Goal: Information Seeking & Learning: Learn about a topic

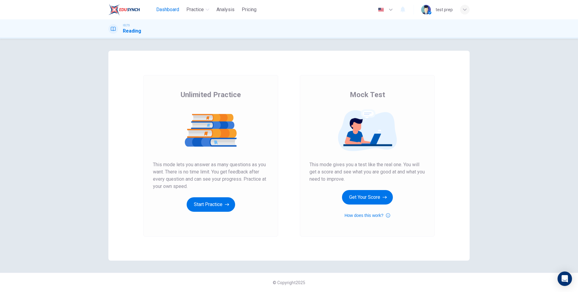
click at [161, 8] on span "Dashboard" at bounding box center [167, 9] width 23 height 7
click at [213, 192] on div "Unlimited Practice This mode lets you answer as many questions as you want. The…" at bounding box center [211, 151] width 116 height 122
click at [200, 210] on button "Start Practice" at bounding box center [211, 204] width 48 height 14
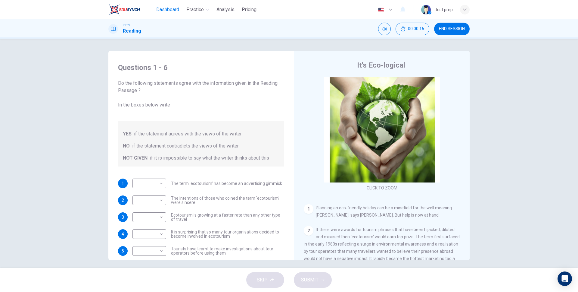
click at [172, 7] on span "Dashboard" at bounding box center [167, 9] width 23 height 7
click at [233, 111] on div "Do the following statements agree with the information given in the Reading Pas…" at bounding box center [201, 123] width 166 height 87
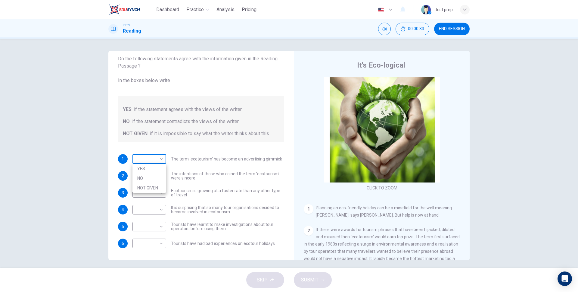
click at [155, 164] on body "Dashboard Practice Analysis Pricing English en ​ test prep IELTS Reading 00:00:…" at bounding box center [289, 146] width 578 height 292
click at [154, 173] on li "NO" at bounding box center [150, 178] width 34 height 10
type input "NO"
click at [154, 176] on body "Dashboard Practice Analysis Pricing English en ​ test prep IELTS Reading 00:00:…" at bounding box center [289, 146] width 578 height 292
click at [155, 183] on li "YES" at bounding box center [150, 185] width 34 height 10
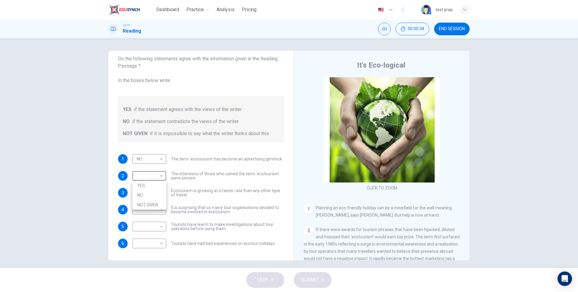
type input "YES"
click at [154, 195] on body "Dashboard Practice Analysis Pricing English en ​ test prep IELTS Reading 00:00:…" at bounding box center [289, 146] width 578 height 292
click at [152, 211] on li "NO" at bounding box center [150, 212] width 34 height 10
type input "NO"
click at [161, 206] on body "Dashboard Practice Analysis Pricing English en ​ test prep IELTS Reading 00:00:…" at bounding box center [289, 146] width 578 height 292
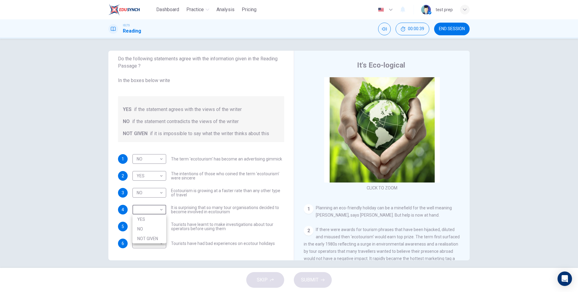
click at [150, 221] on li "YES" at bounding box center [150, 219] width 34 height 10
type input "YES"
click at [152, 229] on body "Dashboard Practice Analysis Pricing English en ​ test prep IELTS Reading 00:00:…" at bounding box center [289, 146] width 578 height 292
click at [148, 239] on li "YES" at bounding box center [150, 236] width 34 height 10
type input "YES"
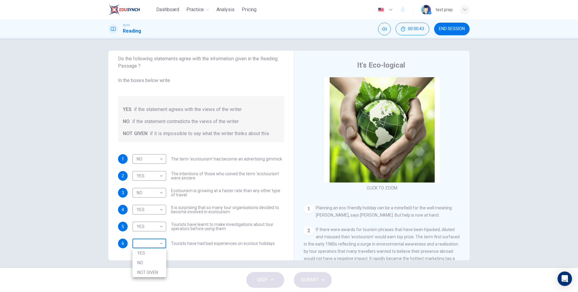
click at [150, 245] on body "Dashboard Practice Analysis Pricing English en ​ test prep IELTS Reading 00:00:…" at bounding box center [289, 146] width 578 height 292
click at [150, 258] on li "NO" at bounding box center [150, 263] width 34 height 10
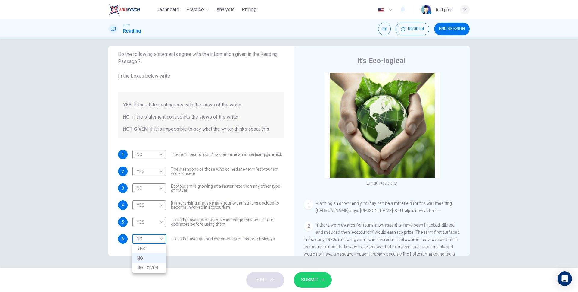
click at [152, 232] on body "Dashboard Practice Analysis Pricing English en ​ test prep IELTS Reading 00:00:…" at bounding box center [289, 146] width 578 height 292
click at [151, 248] on li "YES" at bounding box center [150, 248] width 34 height 10
type input "YES"
click at [301, 276] on span "SUBMIT" at bounding box center [309, 279] width 17 height 8
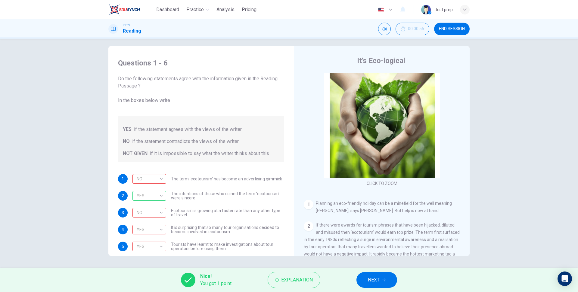
scroll to position [24, 0]
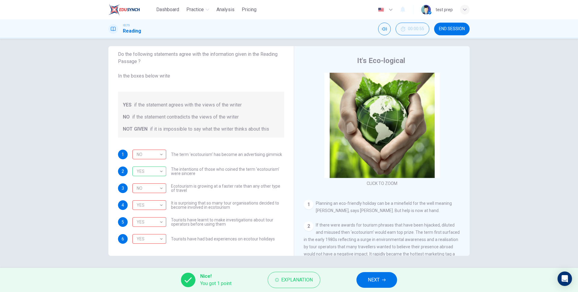
click at [381, 285] on button "NEXT" at bounding box center [377, 280] width 41 height 16
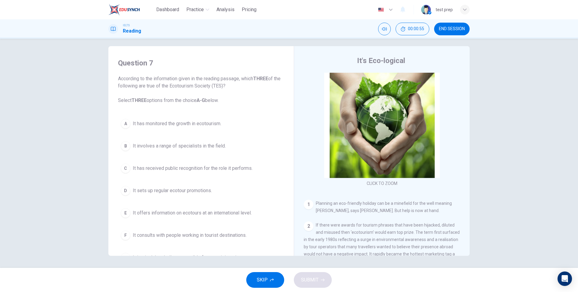
click at [188, 122] on span "It has monitored the growth in ecotourism." at bounding box center [177, 123] width 89 height 7
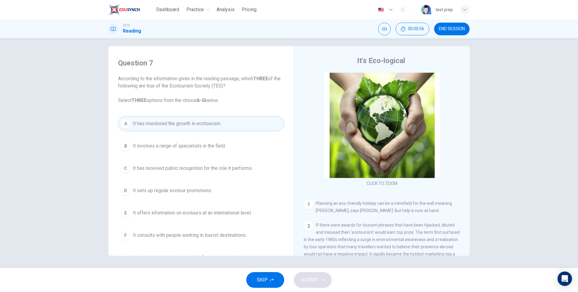
scroll to position [21, 0]
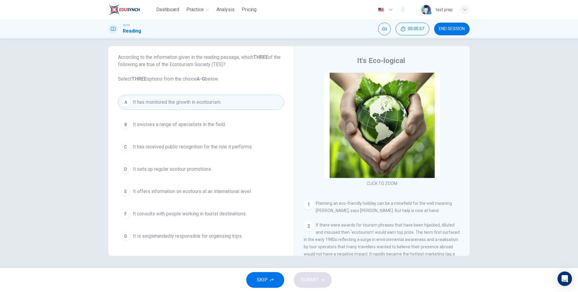
click at [198, 133] on div "A It has monitored the growth in ecotourism. B It involves a range of specialis…" at bounding box center [201, 169] width 166 height 149
click at [200, 128] on span "It involves a range of specialists in the field." at bounding box center [179, 124] width 93 height 7
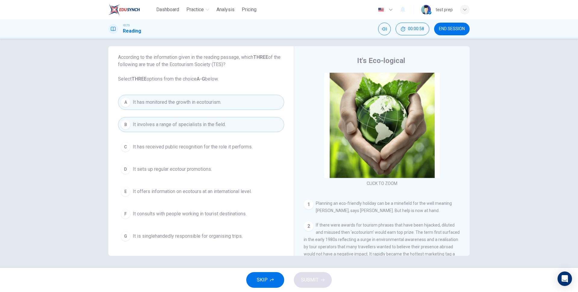
click at [200, 141] on button "C It has received public recognition for the role it performs." at bounding box center [201, 146] width 166 height 15
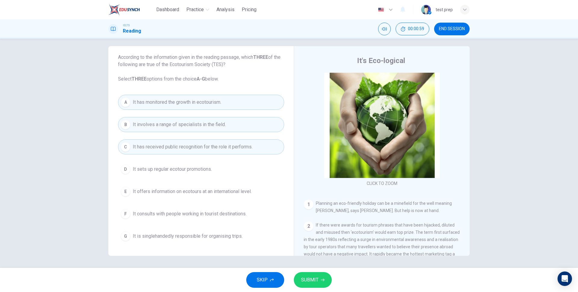
click at [314, 279] on span "SUBMIT" at bounding box center [309, 279] width 17 height 8
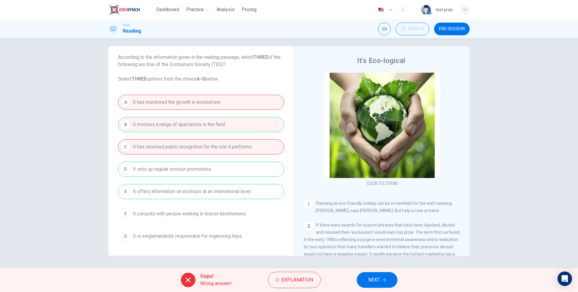
click at [314, 279] on button "Explanation" at bounding box center [294, 279] width 53 height 16
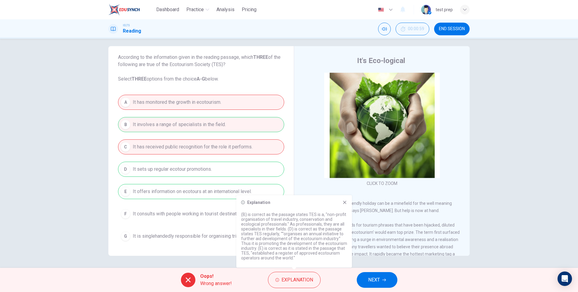
click at [344, 202] on icon at bounding box center [344, 202] width 3 height 3
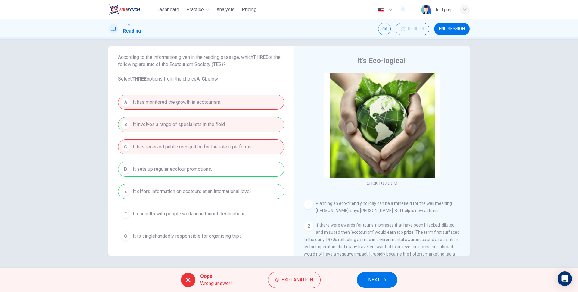
click at [385, 281] on icon "button" at bounding box center [385, 280] width 4 height 4
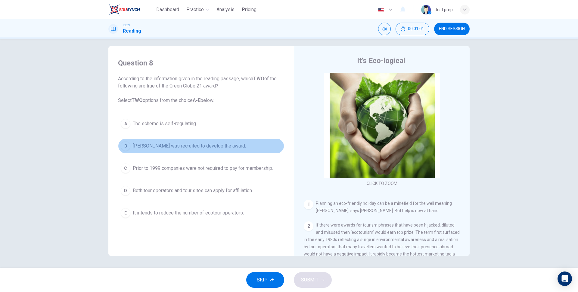
click at [230, 145] on span "Amanda Marks was recruited to develop the award." at bounding box center [189, 145] width 113 height 7
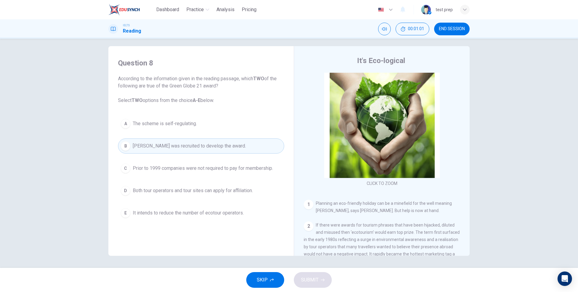
click at [267, 275] on button "SKIP" at bounding box center [265, 280] width 38 height 16
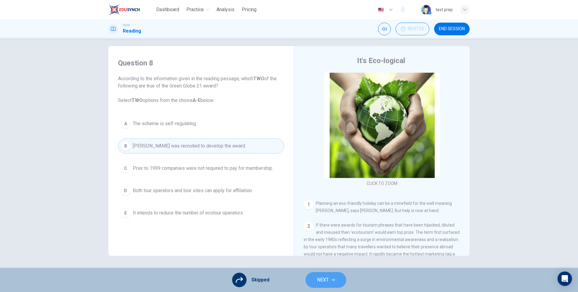
click at [328, 279] on span "NEXT" at bounding box center [323, 279] width 12 height 8
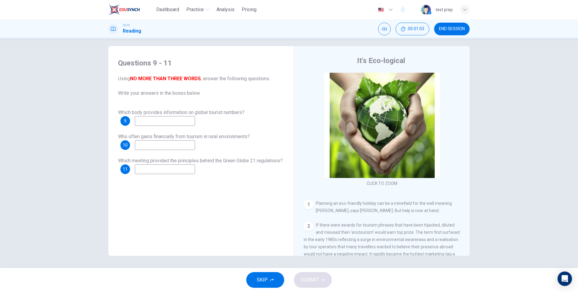
click at [456, 34] on button "END SESSION" at bounding box center [452, 29] width 36 height 13
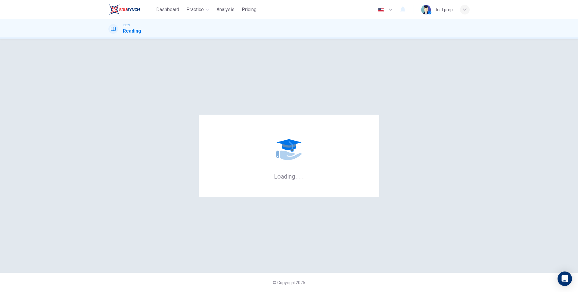
scroll to position [0, 0]
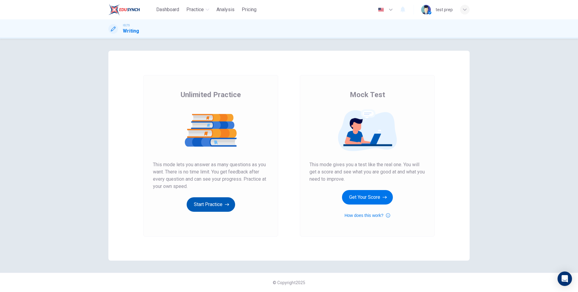
click at [209, 201] on button "Start Practice" at bounding box center [211, 204] width 48 height 14
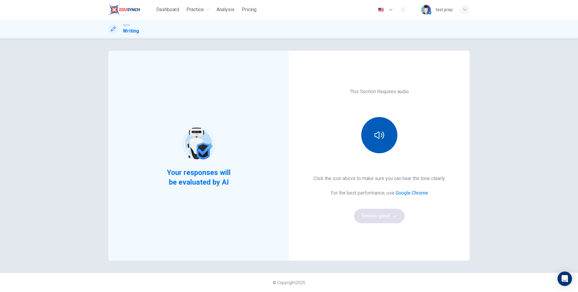
click at [373, 136] on button "button" at bounding box center [379, 135] width 36 height 36
click at [380, 217] on button "Sounds good!" at bounding box center [379, 215] width 51 height 14
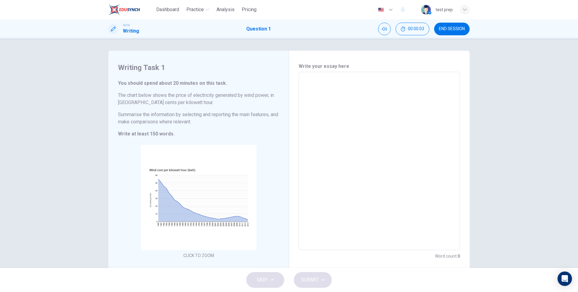
click at [395, 101] on textarea at bounding box center [379, 161] width 153 height 168
type textarea "t"
type textarea "x"
type textarea "th"
type textarea "x"
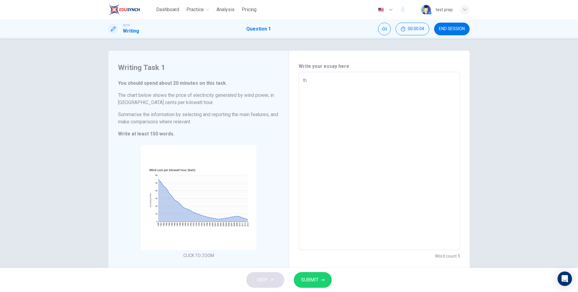
type textarea "thi"
type textarea "x"
type textarea "this"
type textarea "x"
type textarea "this"
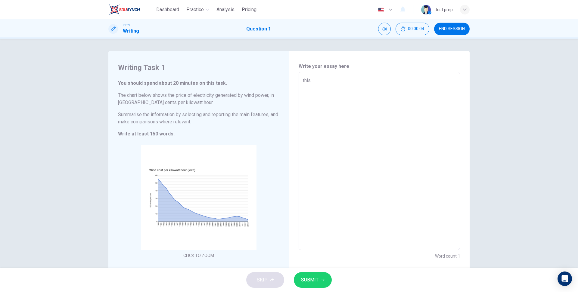
type textarea "x"
type textarea "this i"
type textarea "x"
type textarea "this is"
type textarea "x"
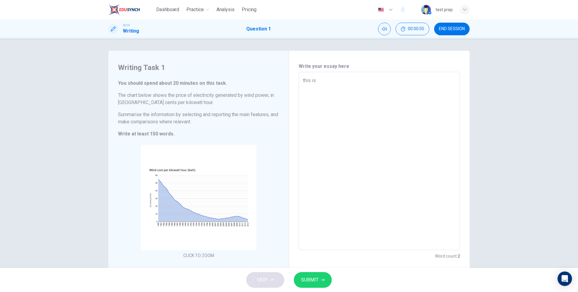
type textarea "this is"
type textarea "x"
type textarea "this is m"
type textarea "x"
type textarea "this is my"
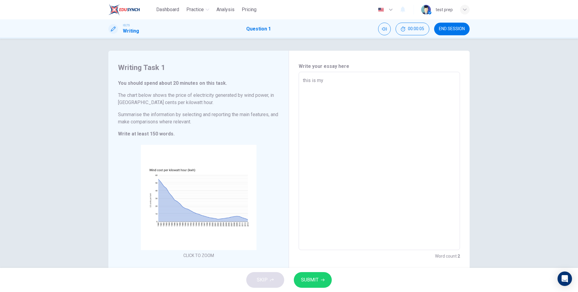
type textarea "x"
type textarea "a"
type textarea "x"
type textarea "as"
type textarea "x"
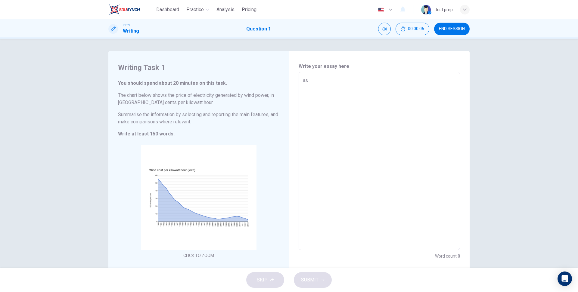
type textarea "asn"
type textarea "x"
type textarea "asnd"
type textarea "x"
type textarea "asndi"
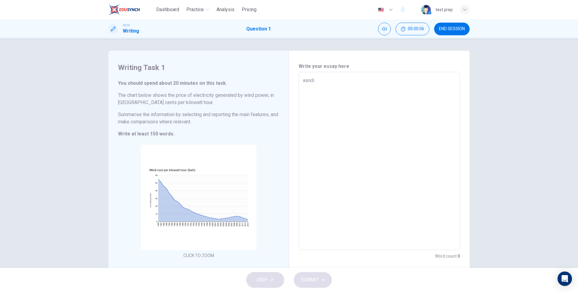
type textarea "x"
type textarea "asndia"
type textarea "x"
type textarea "asndias"
type textarea "x"
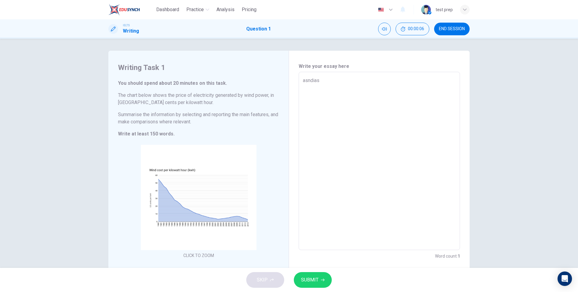
type textarea "asndias"
type textarea "x"
type textarea "asndias d"
type textarea "x"
type textarea "asndias da"
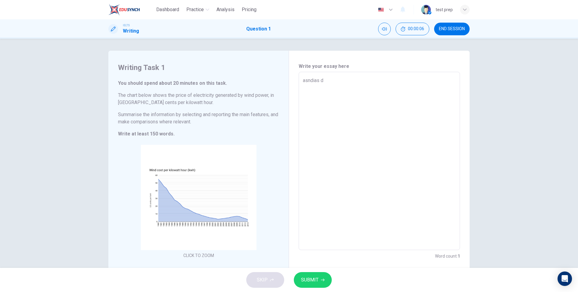
type textarea "x"
type textarea "asndias daa"
type textarea "x"
type textarea "asndias daads"
type textarea "x"
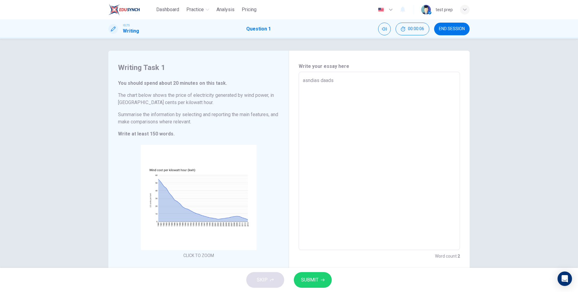
type textarea "asndias daads"
click at [316, 285] on button "SUBMIT" at bounding box center [313, 280] width 38 height 16
type textarea "x"
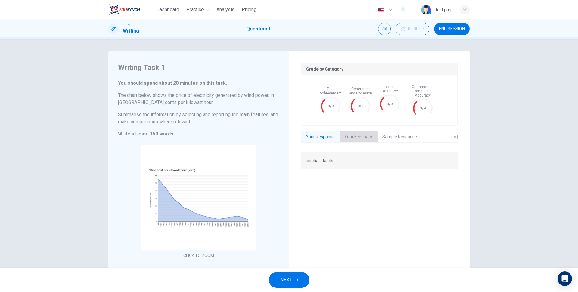
click at [359, 136] on button "Your Feedback" at bounding box center [359, 136] width 38 height 13
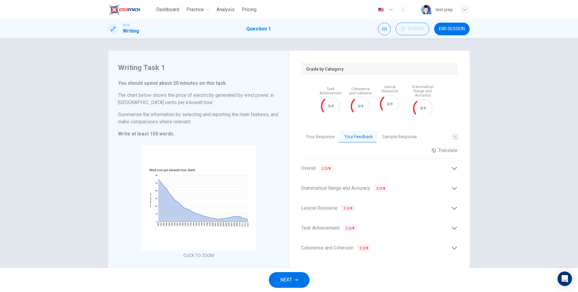
click at [454, 167] on icon at bounding box center [454, 168] width 5 height 3
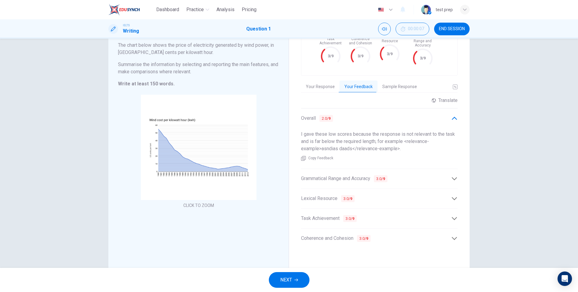
drag, startPoint x: 406, startPoint y: 144, endPoint x: 284, endPoint y: 127, distance: 123.5
click at [284, 127] on div "Writing Task 1 You should spend about 20 minutes on this task. The chart below …" at bounding box center [288, 137] width 361 height 272
drag, startPoint x: 301, startPoint y: 129, endPoint x: 426, endPoint y: 138, distance: 125.0
click at [426, 138] on span "I gave these low scores because the response is not relevant to the task and is…" at bounding box center [378, 141] width 154 height 20
click at [455, 175] on icon at bounding box center [454, 178] width 6 height 6
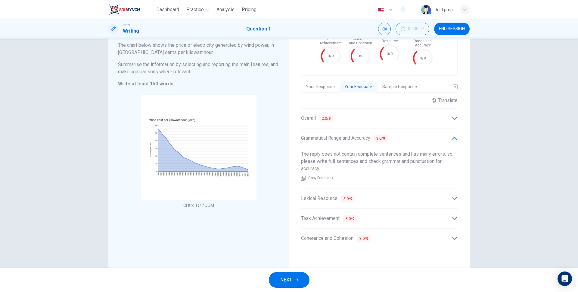
drag, startPoint x: 325, startPoint y: 164, endPoint x: 296, endPoint y: 148, distance: 32.6
click at [296, 148] on div "Grade by Category Task Achievement 3/9 Coherence and Cohesion 3/9 Lexical Resou…" at bounding box center [379, 137] width 181 height 272
click at [452, 195] on icon at bounding box center [454, 198] width 6 height 6
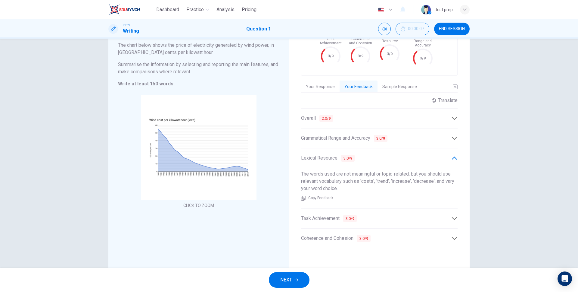
click at [458, 219] on div "Grade by Category Task Achievement 3/9 Coherence and Cohesion 3/9 Lexical Resou…" at bounding box center [379, 137] width 181 height 272
click at [456, 217] on icon at bounding box center [454, 218] width 5 height 3
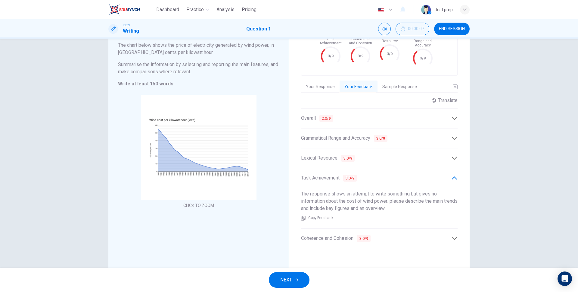
click at [453, 236] on icon at bounding box center [454, 238] width 6 height 6
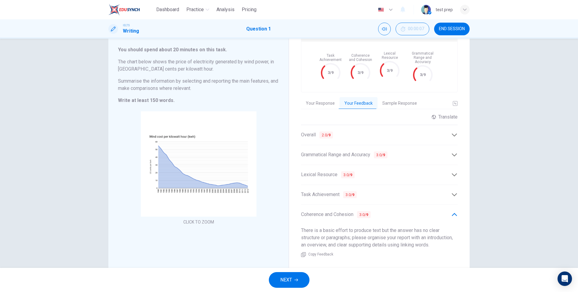
scroll to position [33, 0]
click at [404, 103] on button "Sample Response" at bounding box center [400, 104] width 44 height 13
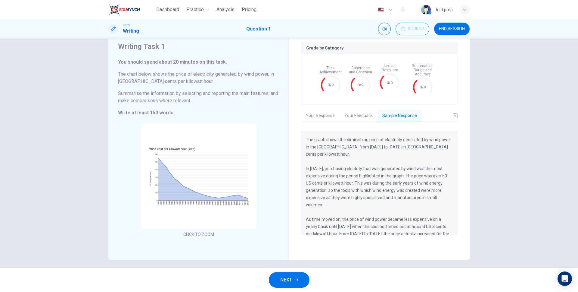
click at [356, 112] on button "Your Feedback" at bounding box center [359, 115] width 38 height 13
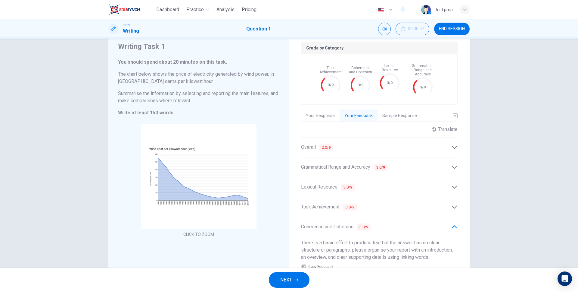
scroll to position [63, 0]
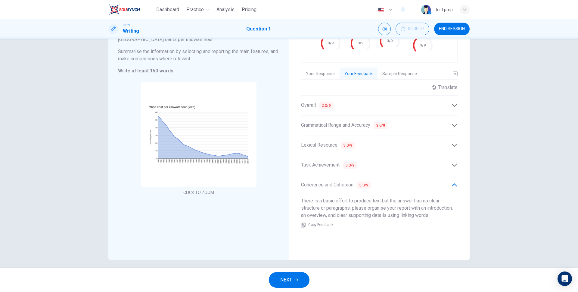
click at [459, 180] on div "Grade by Category Task Achievement 3/9 Coherence and Cohesion 3/9 Lexical Resou…" at bounding box center [379, 124] width 181 height 272
click at [450, 182] on div "Coherence and Cohesion 3.0 / 9" at bounding box center [376, 185] width 150 height 8
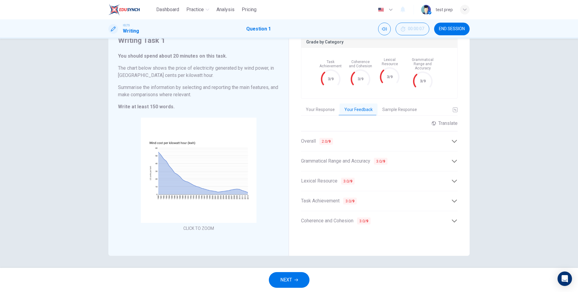
scroll to position [23, 0]
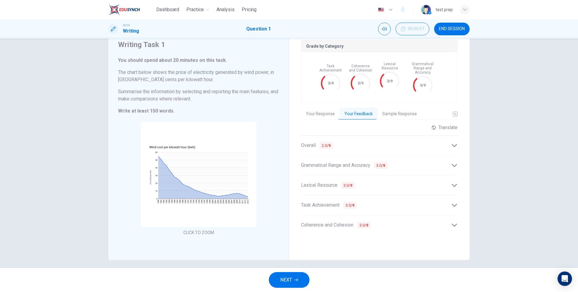
click at [324, 188] on div "Lexical Resource 3.0 / 9" at bounding box center [379, 185] width 157 height 15
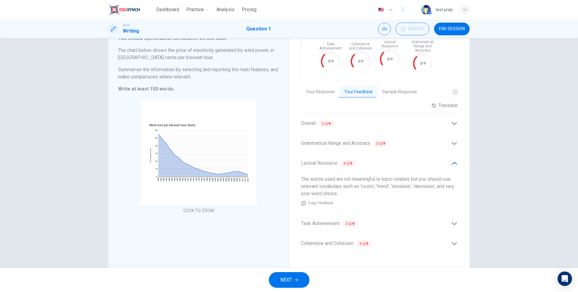
scroll to position [63, 0]
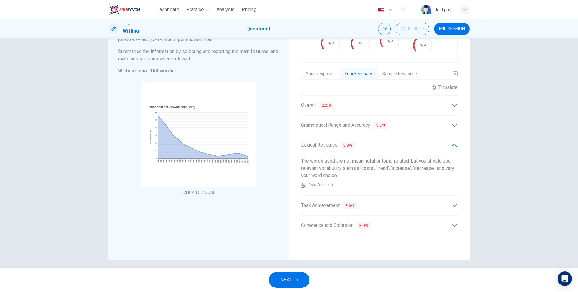
click at [320, 202] on span "Task Achievement 3.0 / 9" at bounding box center [329, 206] width 56 height 8
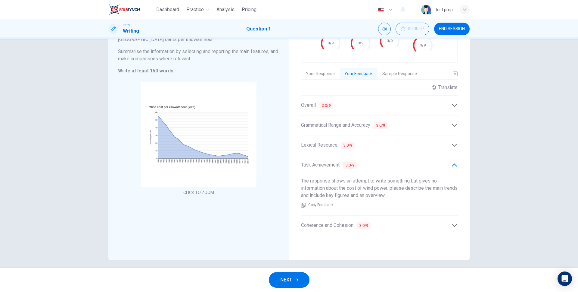
scroll to position [61, 0]
click at [447, 86] on div "Translate" at bounding box center [445, 89] width 26 height 6
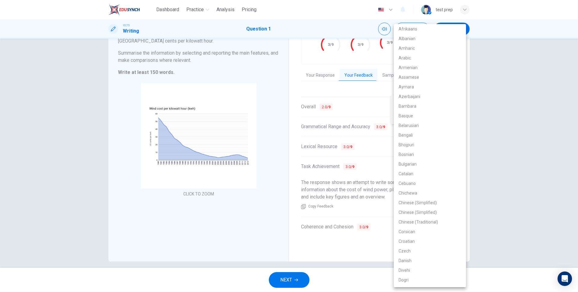
click at [434, 98] on body "Dashboard Practice Analysis Pricing English en ​ test prep IELTS Writing Questi…" at bounding box center [289, 146] width 578 height 292
click at [424, 122] on li "Belarusian" at bounding box center [430, 125] width 72 height 10
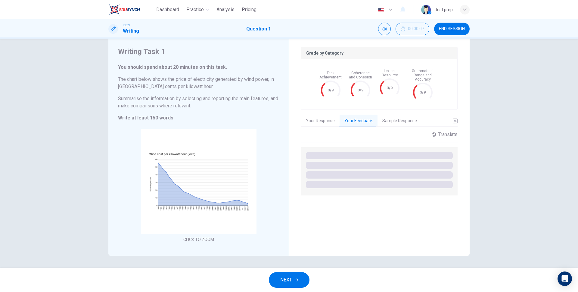
scroll to position [16, 0]
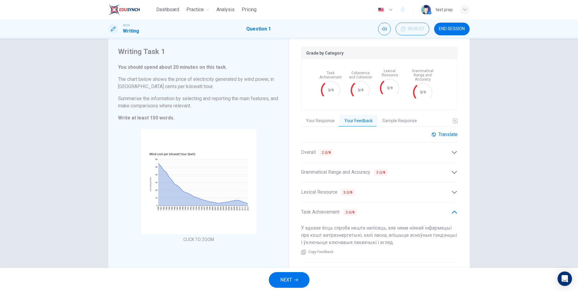
click at [438, 131] on div "Translate" at bounding box center [445, 134] width 26 height 6
click at [435, 150] on body "Dashboard Practice Analysis Pricing English en ​ test prep IELTS Writing Questi…" at bounding box center [289, 146] width 578 height 292
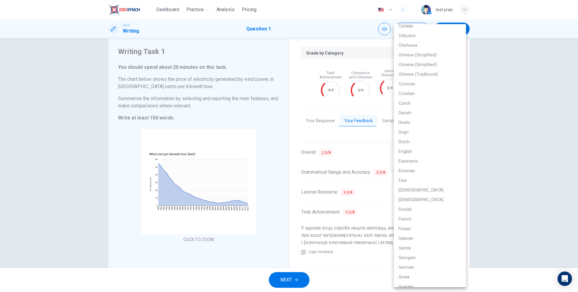
scroll to position [228, 0]
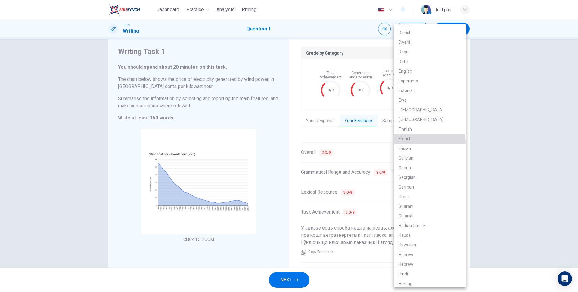
click at [429, 142] on li "French" at bounding box center [430, 139] width 72 height 10
type input "fr"
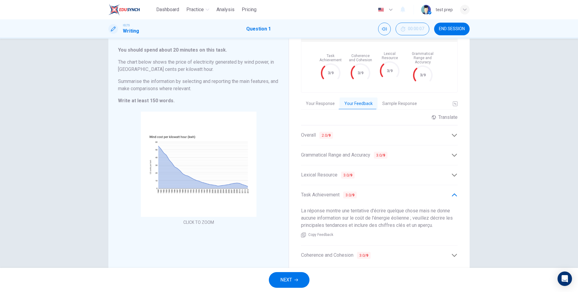
scroll to position [28, 0]
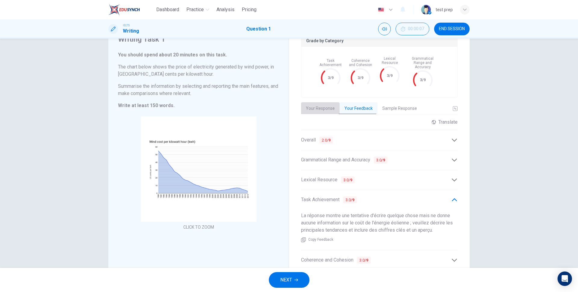
click at [311, 103] on button "Your Response" at bounding box center [320, 108] width 39 height 13
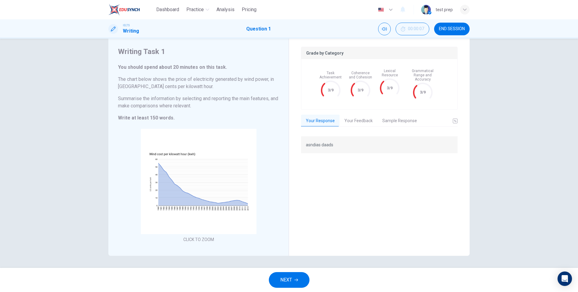
click at [399, 118] on button "Sample Response" at bounding box center [400, 120] width 44 height 13
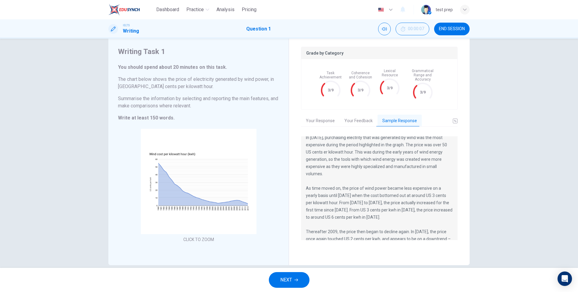
scroll to position [0, 0]
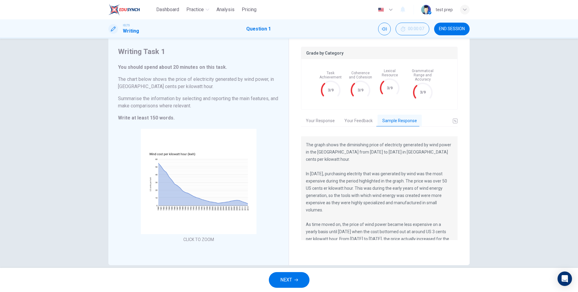
click at [297, 282] on button "NEXT" at bounding box center [289, 280] width 41 height 16
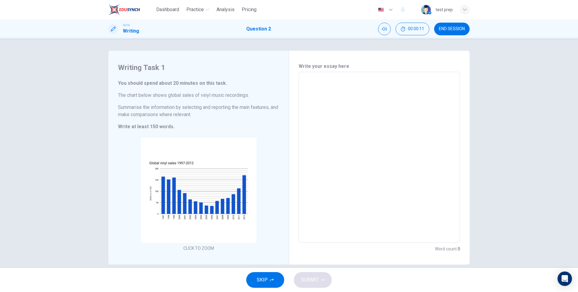
click at [273, 70] on h4 "Writing Task 1" at bounding box center [198, 68] width 161 height 10
click at [455, 29] on span "END SESSION" at bounding box center [452, 29] width 26 height 5
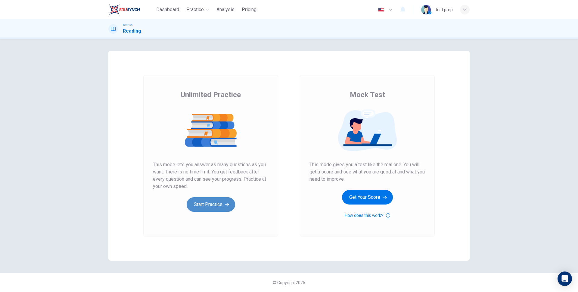
click at [207, 206] on button "Start Practice" at bounding box center [211, 204] width 48 height 14
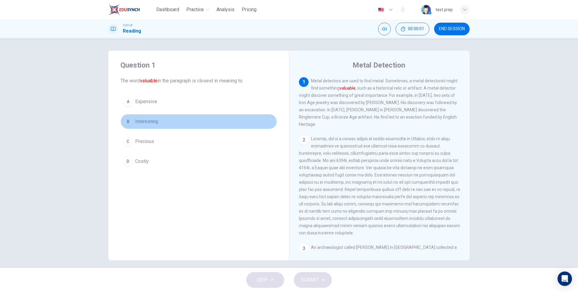
click at [185, 123] on button "B Interesting" at bounding box center [198, 121] width 157 height 15
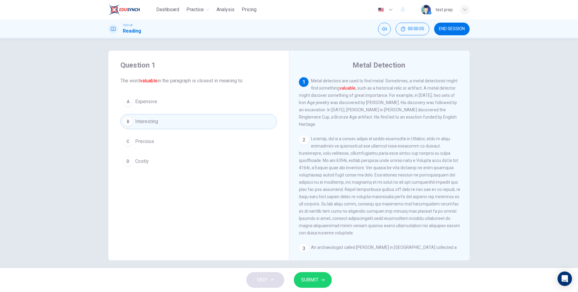
click at [317, 275] on span "SUBMIT" at bounding box center [309, 279] width 17 height 8
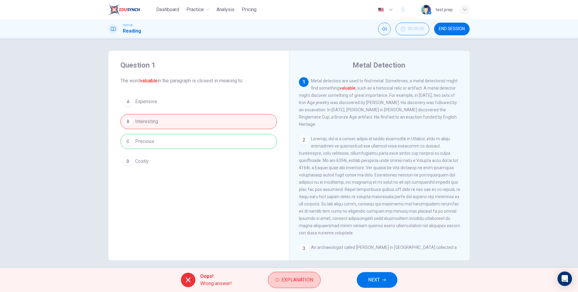
click at [294, 277] on span "Explanation" at bounding box center [298, 279] width 32 height 8
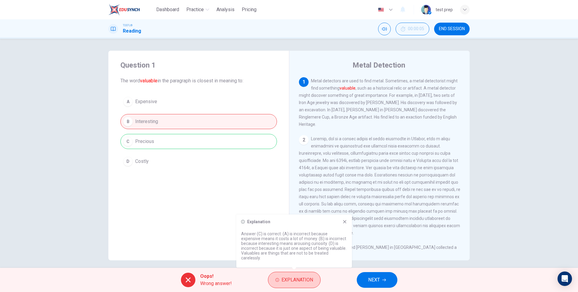
click at [296, 279] on span "Explanation" at bounding box center [298, 279] width 32 height 8
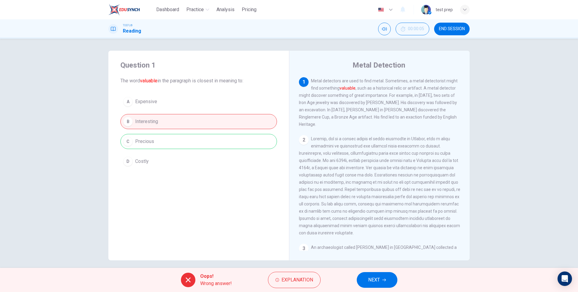
click at [390, 279] on button "NEXT" at bounding box center [377, 280] width 41 height 16
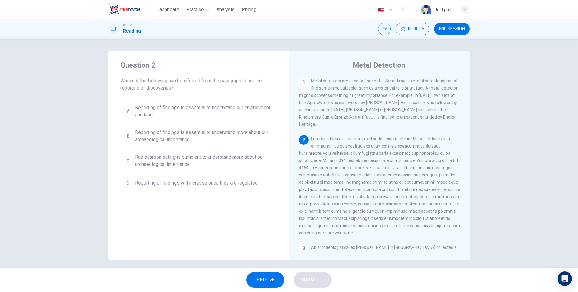
click at [191, 132] on span "Reporting of findings is essential to understand more about our archaeological …" at bounding box center [204, 136] width 139 height 14
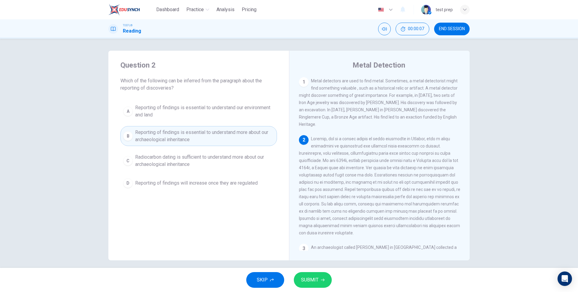
click at [310, 275] on span "SUBMIT" at bounding box center [309, 279] width 17 height 8
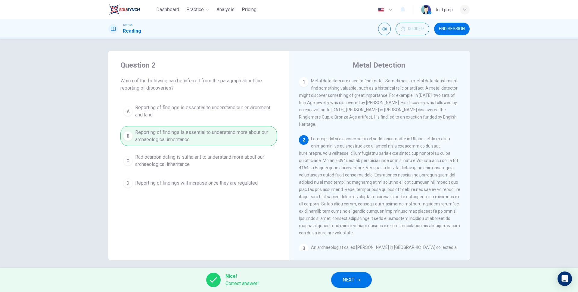
click at [355, 282] on span "NEXT" at bounding box center [349, 279] width 12 height 8
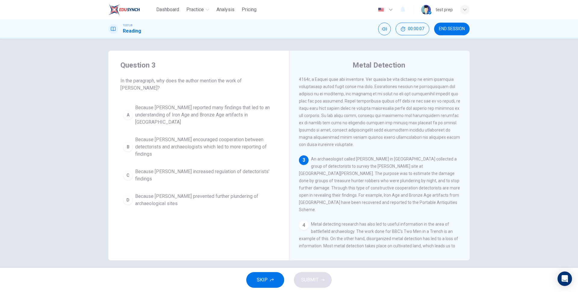
scroll to position [89, 0]
click at [196, 147] on div "A Because Tony Gregory reported many findings that led to an understanding of I…" at bounding box center [198, 155] width 157 height 108
click at [196, 168] on span "Because Tony Gregory increased regulation of detectorists' findings" at bounding box center [204, 175] width 139 height 14
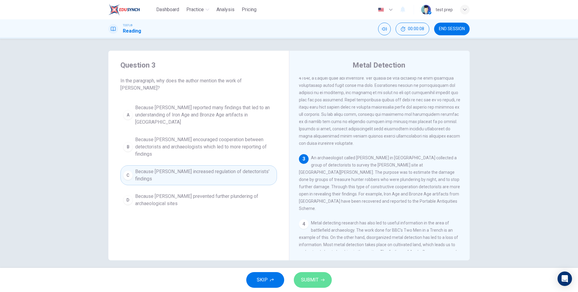
click at [309, 286] on button "SUBMIT" at bounding box center [313, 280] width 38 height 16
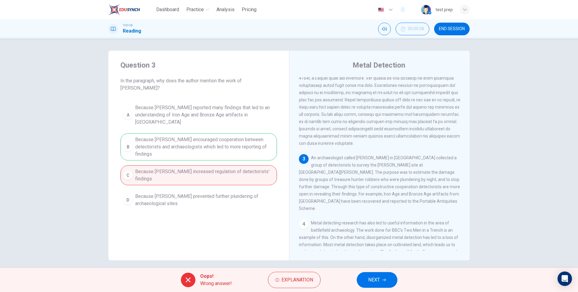
click at [385, 276] on button "NEXT" at bounding box center [377, 280] width 41 height 16
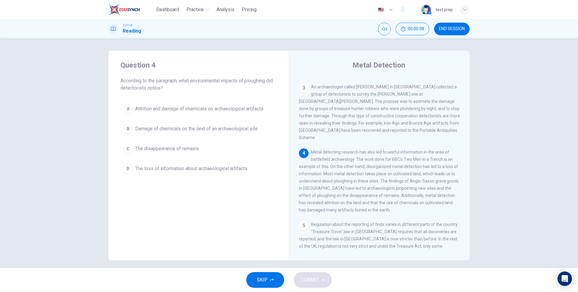
scroll to position [162, 0]
click at [226, 12] on span "Analysis" at bounding box center [226, 9] width 18 height 7
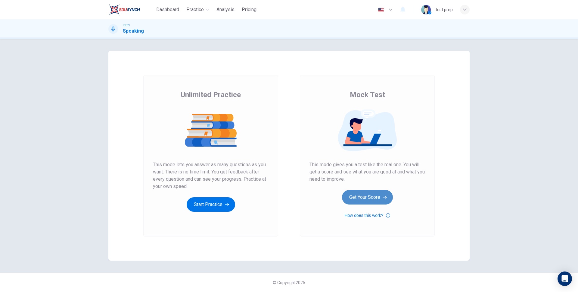
click at [350, 203] on button "Get Your Score" at bounding box center [367, 197] width 51 height 14
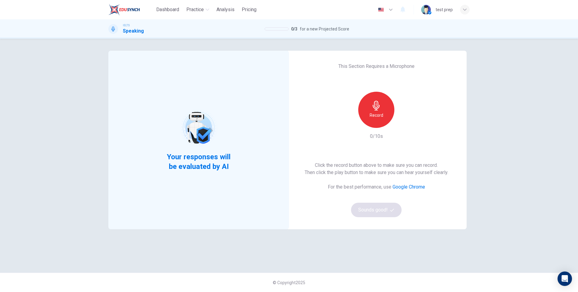
click at [380, 110] on icon "button" at bounding box center [377, 106] width 10 height 10
click at [383, 210] on button "Sounds good!" at bounding box center [376, 209] width 51 height 14
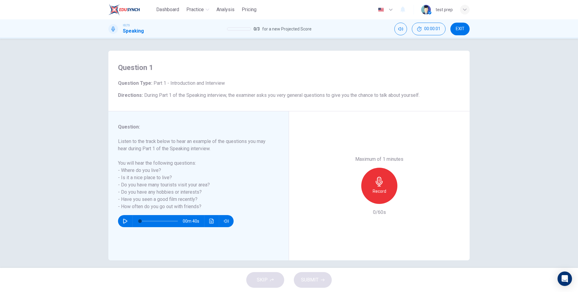
scroll to position [5, 0]
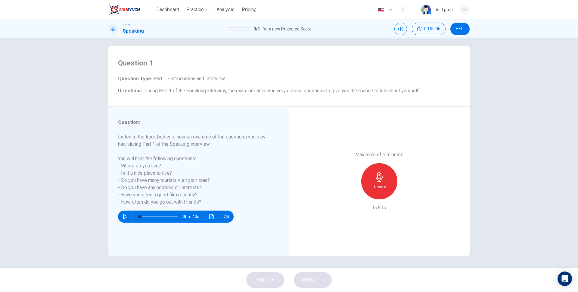
click at [229, 161] on h6 "Listen to the track below to hear an example of the questions you may hear duri…" at bounding box center [195, 169] width 154 height 72
click at [259, 147] on h6 "Listen to the track below to hear an example of the questions you may hear duri…" at bounding box center [195, 169] width 154 height 72
click at [378, 181] on icon "button" at bounding box center [379, 177] width 7 height 10
click at [242, 175] on h6 "Listen to the track below to hear an example of the questions you may hear duri…" at bounding box center [195, 169] width 154 height 72
click at [213, 190] on h6 "Listen to the track below to hear an example of the questions you may hear duri…" at bounding box center [195, 169] width 154 height 72
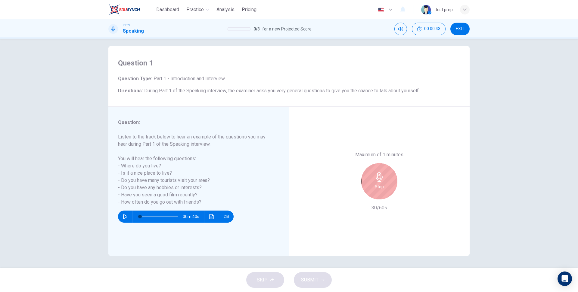
click at [232, 188] on h6 "Listen to the track below to hear an example of the questions you may hear duri…" at bounding box center [195, 169] width 154 height 72
click at [206, 193] on h6 "Listen to the track below to hear an example of the questions you may hear duri…" at bounding box center [195, 169] width 154 height 72
click at [143, 193] on h6 "Listen to the track below to hear an example of the questions you may hear duri…" at bounding box center [195, 169] width 154 height 72
click at [374, 188] on div "Stop" at bounding box center [379, 181] width 36 height 36
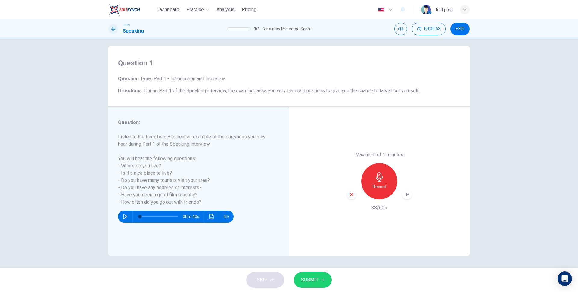
click at [319, 277] on button "SUBMIT" at bounding box center [313, 280] width 38 height 16
click at [400, 107] on div "Maximum of 1 minutes Record 38/60s" at bounding box center [379, 181] width 181 height 149
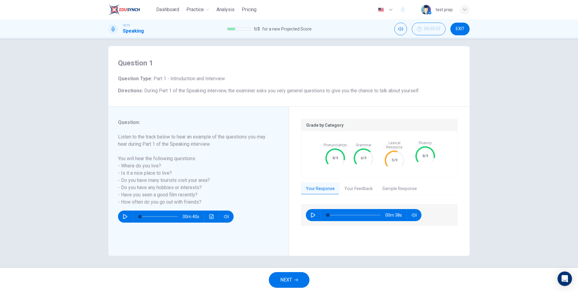
click at [355, 184] on button "Your Feedback" at bounding box center [359, 188] width 38 height 13
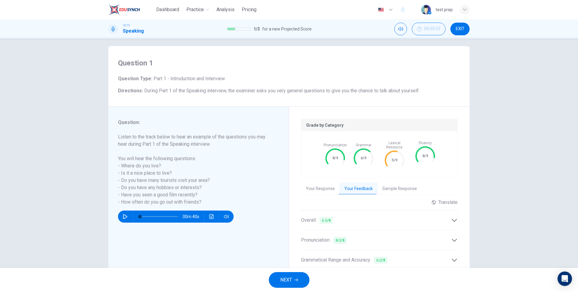
scroll to position [67, 0]
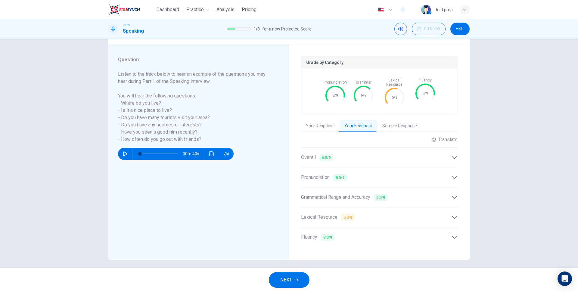
click at [453, 154] on icon at bounding box center [454, 157] width 6 height 6
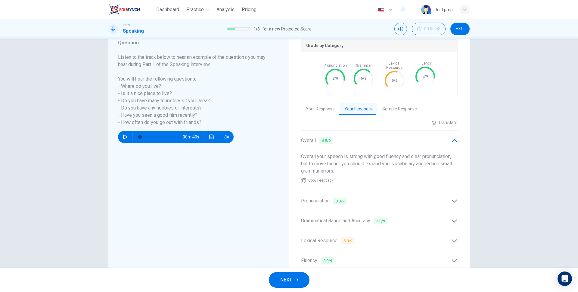
scroll to position [107, 0]
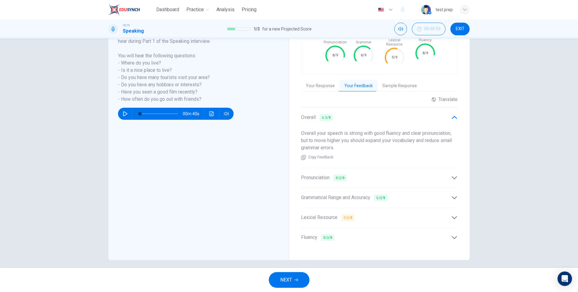
click at [455, 176] on icon at bounding box center [454, 177] width 5 height 3
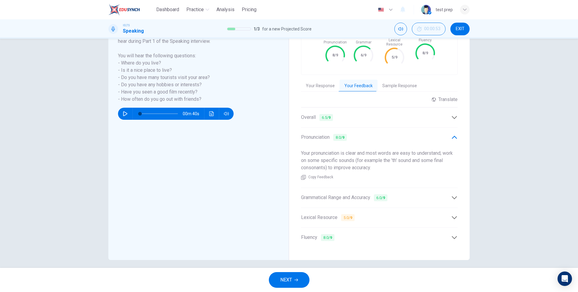
drag, startPoint x: 384, startPoint y: 165, endPoint x: 285, endPoint y: 149, distance: 100.6
click at [285, 149] on div "Question : Listen to the track below to hear an example of the questions you ma…" at bounding box center [288, 132] width 361 height 256
click at [379, 160] on div "Your pronunciation is clear and most words are easy to understand; work on some…" at bounding box center [379, 165] width 157 height 40
click at [367, 168] on div "Your pronunciation is clear and most words are easy to understand; work on some…" at bounding box center [379, 165] width 157 height 40
click at [386, 165] on div "Your pronunciation is clear and most words are easy to understand; work on some…" at bounding box center [379, 165] width 157 height 40
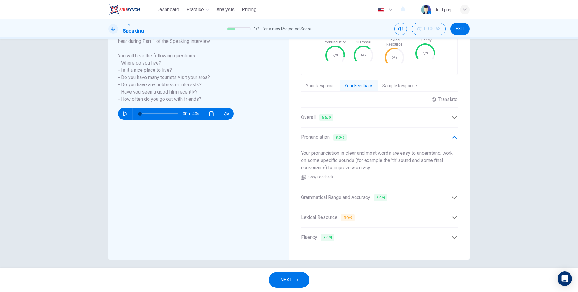
click at [460, 215] on div "Grade by Category Pronunciation 8/9 Grammar 6/9 Lexical Resource 5/9 Fluency 8/…" at bounding box center [379, 132] width 181 height 256
click at [457, 214] on icon at bounding box center [454, 217] width 6 height 6
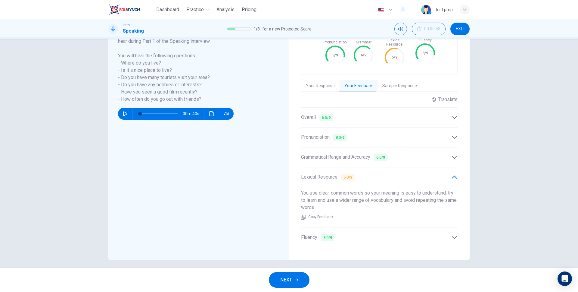
click at [333, 201] on div "You use clear, common words so your meaning is easy to understand; try to learn…" at bounding box center [379, 204] width 157 height 40
drag, startPoint x: 333, startPoint y: 201, endPoint x: 299, endPoint y: 189, distance: 36.1
click at [299, 189] on div "Grade by Category Pronunciation 8/9 Grammar 6/9 Lexical Resource 5/9 Fluency 8/…" at bounding box center [379, 132] width 181 height 256
click at [454, 234] on icon at bounding box center [454, 237] width 6 height 6
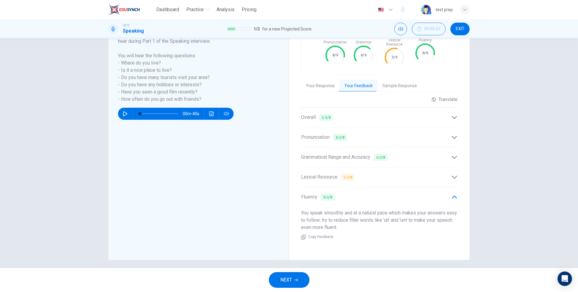
drag, startPoint x: 363, startPoint y: 223, endPoint x: 304, endPoint y: 208, distance: 60.1
click at [304, 208] on div "You speak smoothly and at a natural pace which makes your answers easy to follo…" at bounding box center [379, 224] width 157 height 40
click at [420, 154] on div "Grammatical Range and Accuracy 6.0 / 9" at bounding box center [376, 157] width 150 height 8
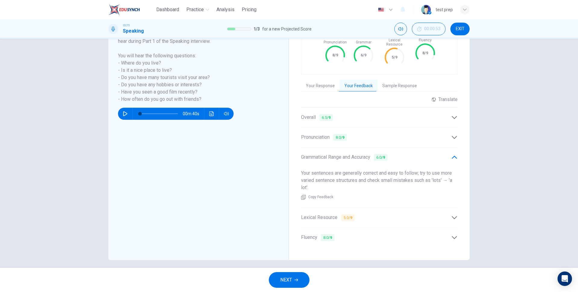
drag, startPoint x: 318, startPoint y: 179, endPoint x: 309, endPoint y: 175, distance: 10.4
click at [309, 175] on div "Your sentences are generally correct and easy to follow; try to use more varied…" at bounding box center [379, 184] width 157 height 40
click at [288, 277] on span "NEXT" at bounding box center [286, 279] width 12 height 8
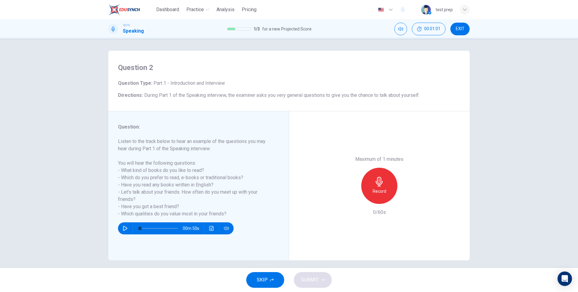
scroll to position [5, 0]
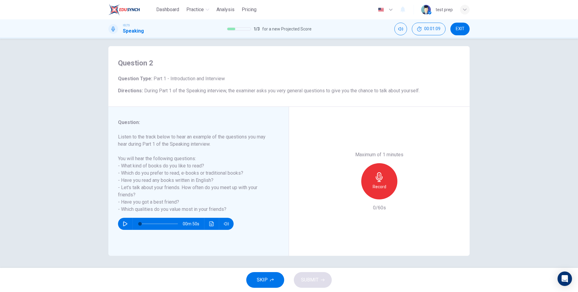
click at [462, 25] on button "EXIT" at bounding box center [460, 29] width 19 height 13
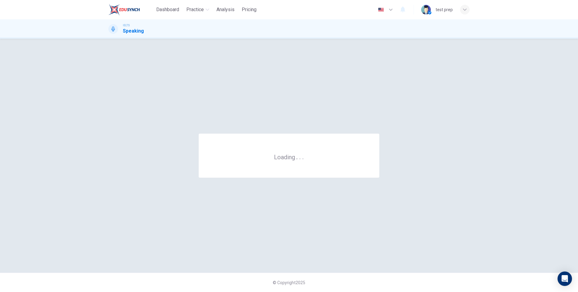
scroll to position [0, 0]
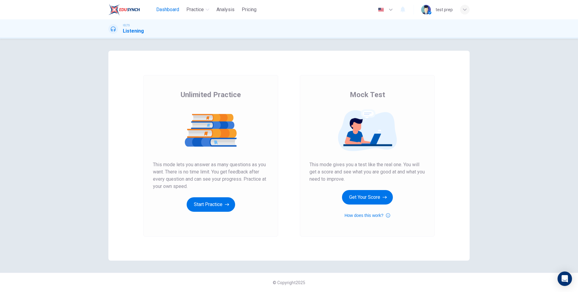
click at [170, 10] on span "Dashboard" at bounding box center [167, 9] width 23 height 7
